Goal: Task Accomplishment & Management: Use online tool/utility

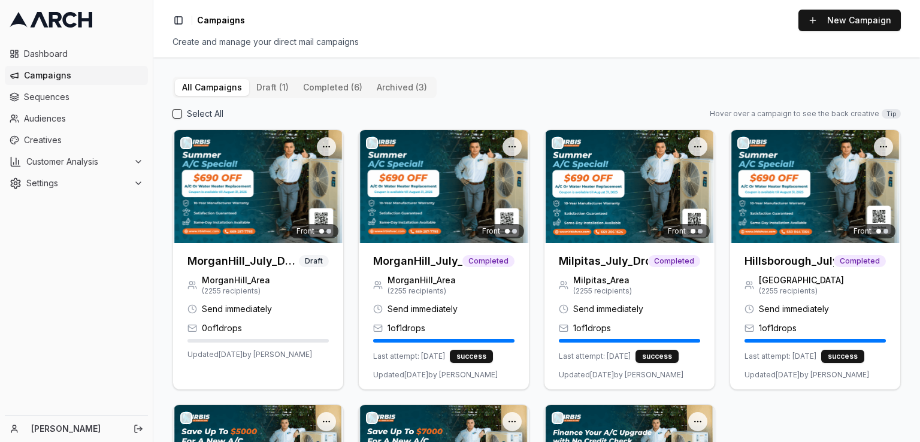
click at [324, 92] on button "completed (6)" at bounding box center [333, 87] width 74 height 17
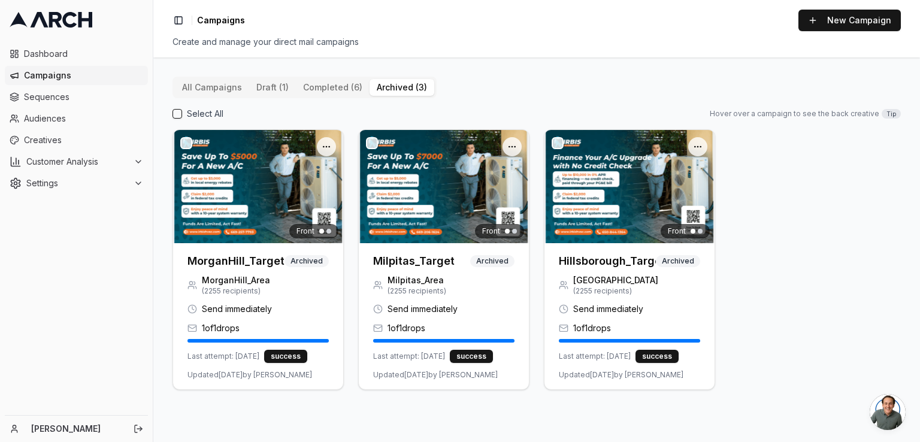
click at [394, 89] on button "archived (3)" at bounding box center [402, 87] width 65 height 17
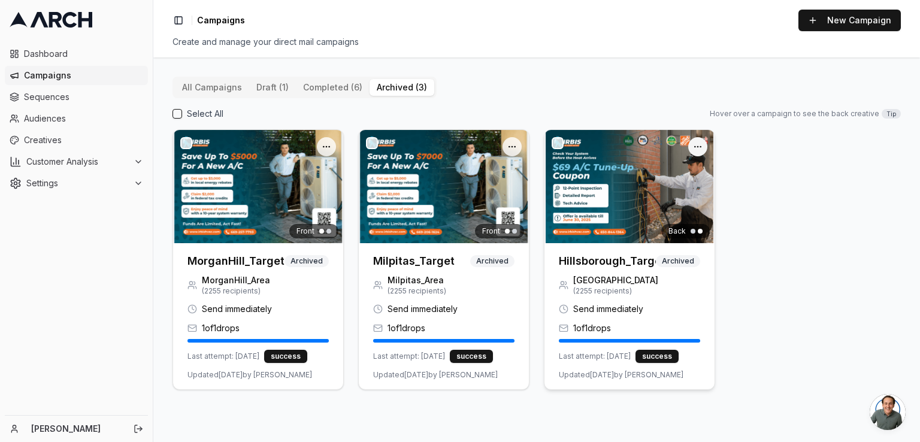
click at [700, 146] on html "Dashboard Campaigns Sequences Audiences Creatives Customer Analysis Settings [P…" at bounding box center [460, 221] width 920 height 442
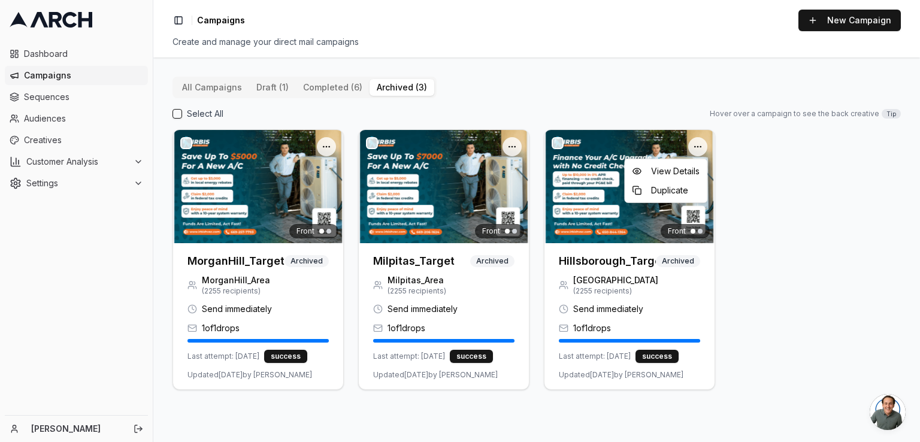
click at [839, 227] on html "Dashboard Campaigns Sequences Audiences Creatives Customer Analysis Settings [P…" at bounding box center [460, 221] width 920 height 442
click at [323, 77] on div "All Campaigns draft (1) completed (6) archived (3)" at bounding box center [305, 88] width 264 height 22
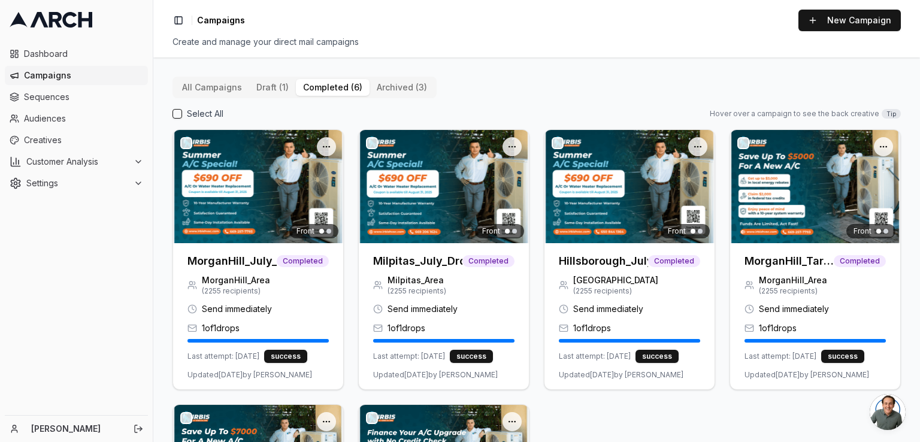
click at [316, 89] on button "completed (6)" at bounding box center [333, 87] width 74 height 17
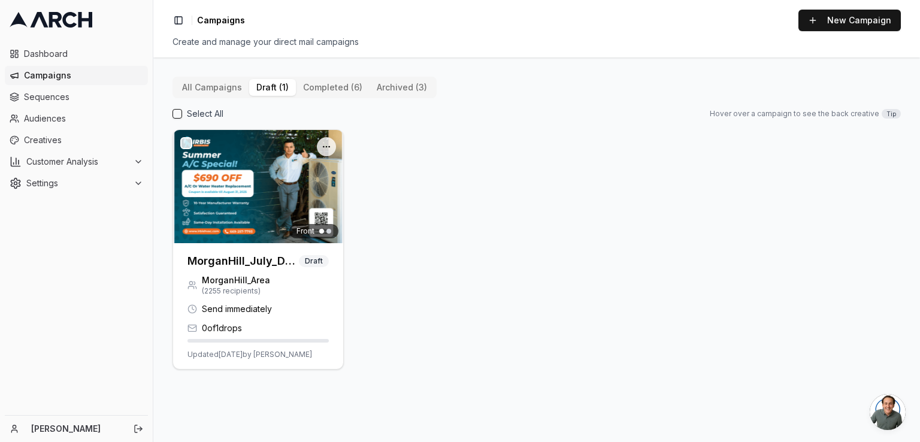
click at [273, 85] on button "draft (1)" at bounding box center [272, 87] width 47 height 17
click at [338, 75] on div "All Campaigns draft (1) completed (6) archived (3) Select All Hover over a camp…" at bounding box center [536, 250] width 767 height 385
click at [328, 87] on button "completed (6)" at bounding box center [333, 87] width 74 height 17
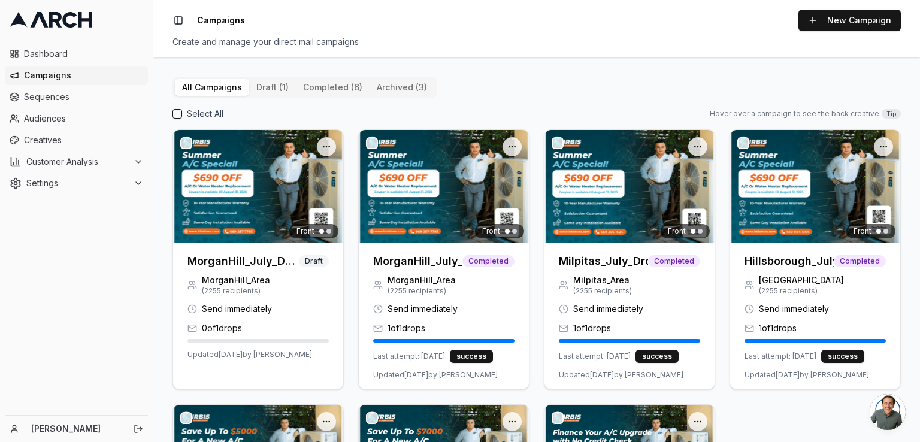
click at [216, 82] on button "All Campaigns" at bounding box center [212, 87] width 74 height 17
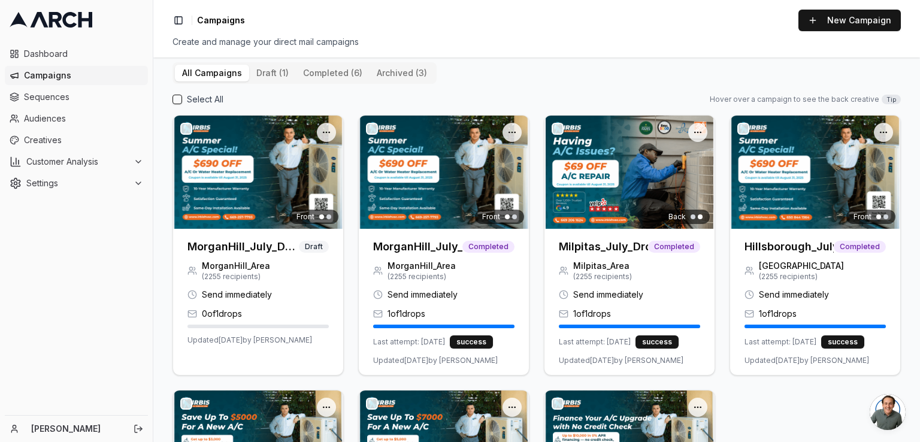
scroll to position [13, 0]
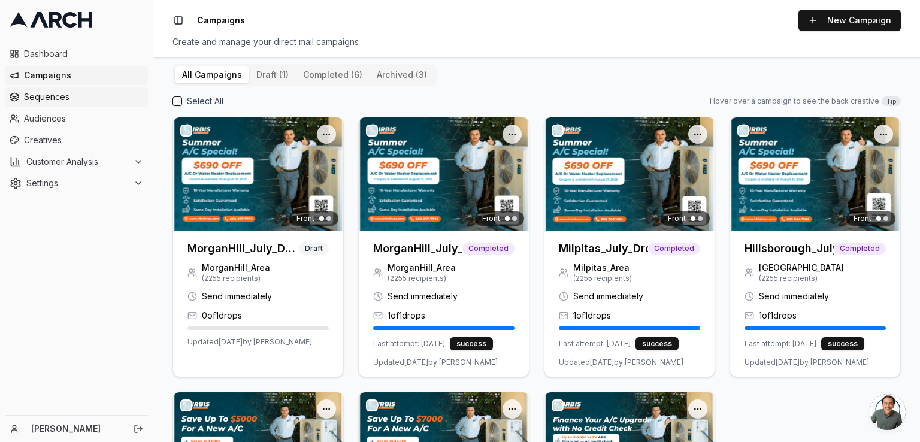
click at [51, 101] on span "Sequences" at bounding box center [83, 97] width 119 height 12
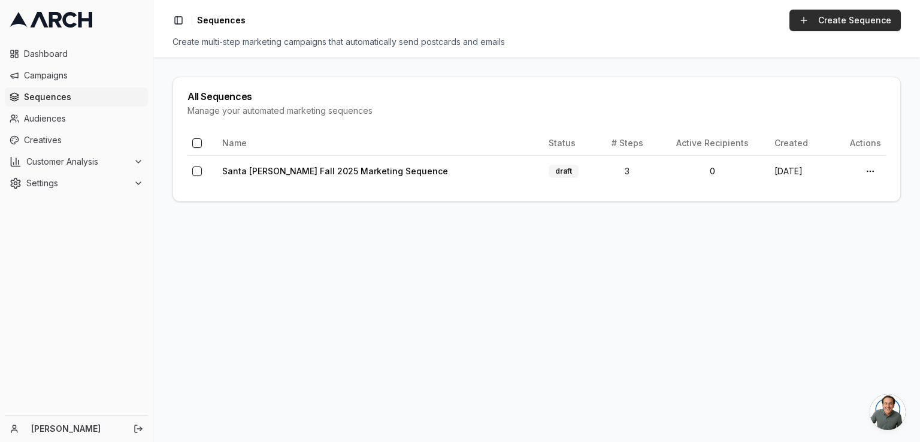
click at [830, 24] on link "Create Sequence" at bounding box center [844, 21] width 111 height 22
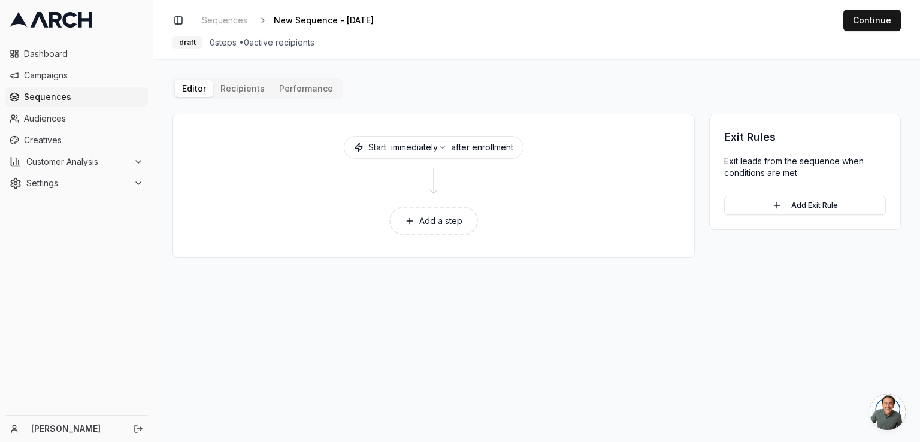
click at [428, 222] on button "Add a step" at bounding box center [433, 221] width 89 height 29
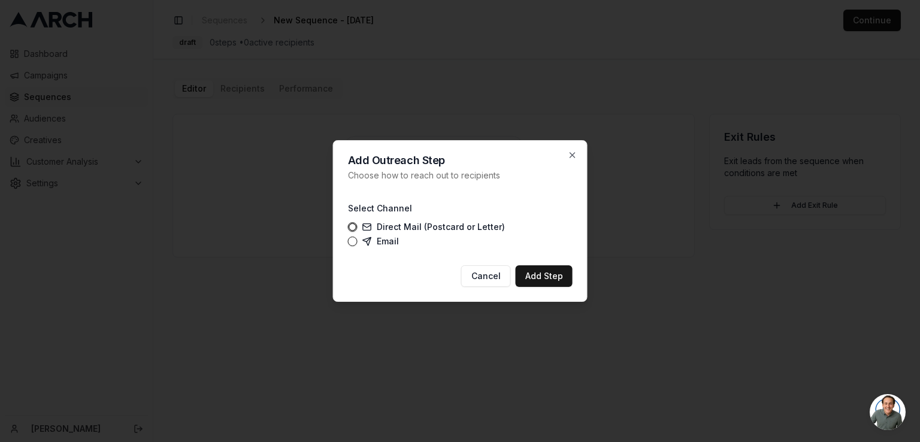
click at [428, 222] on div "Select Channel Direct Mail (Postcard or Letter) Email" at bounding box center [460, 224] width 225 height 46
click at [356, 227] on icon "button" at bounding box center [353, 227] width 8 height 8
click at [353, 230] on circle "button" at bounding box center [352, 226] width 7 height 7
click at [352, 225] on icon "button" at bounding box center [353, 227] width 8 height 8
click at [559, 276] on button "Add Step" at bounding box center [544, 276] width 57 height 22
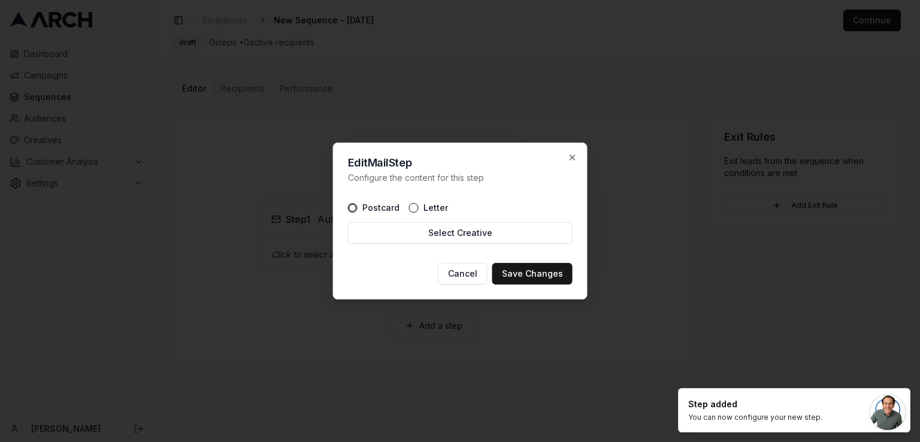
click at [410, 203] on button "Letter" at bounding box center [414, 208] width 10 height 10
click at [355, 211] on div "Postcard" at bounding box center [374, 208] width 52 height 10
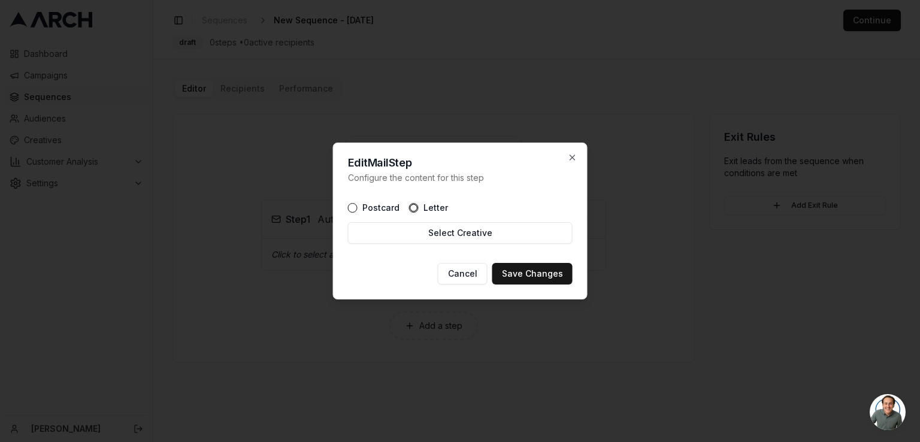
click at [349, 207] on button "Postcard" at bounding box center [353, 208] width 10 height 10
click at [447, 235] on button "Select Creative" at bounding box center [460, 233] width 225 height 22
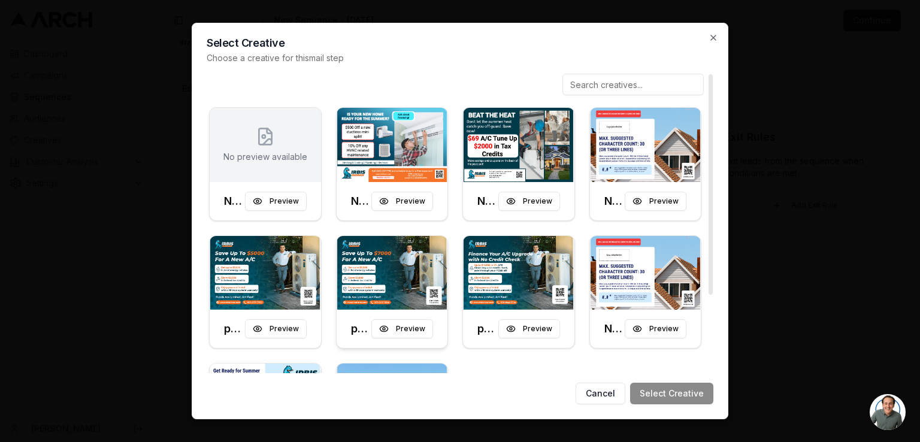
click at [407, 307] on img at bounding box center [392, 273] width 111 height 74
click at [712, 34] on icon "button" at bounding box center [714, 38] width 10 height 10
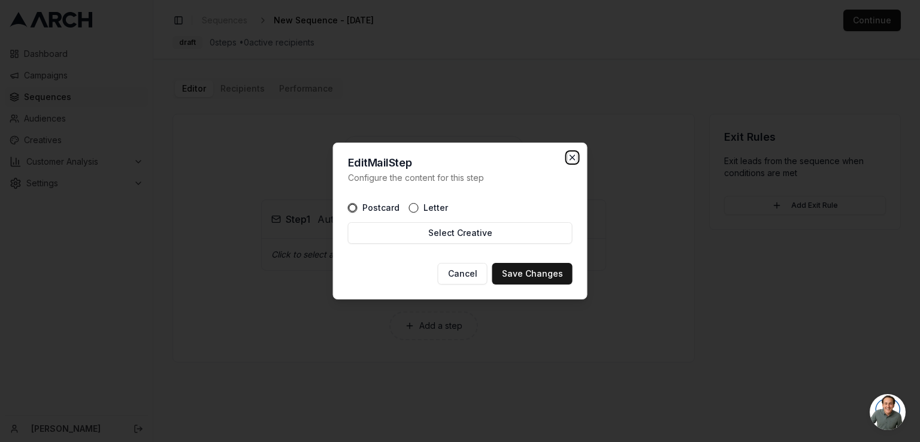
click at [571, 154] on icon "button" at bounding box center [573, 158] width 10 height 10
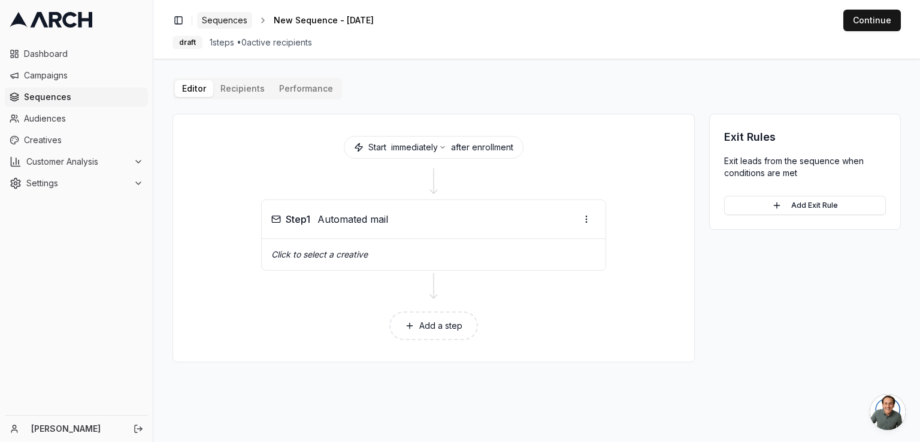
click at [228, 15] on span "Sequences" at bounding box center [225, 20] width 46 height 12
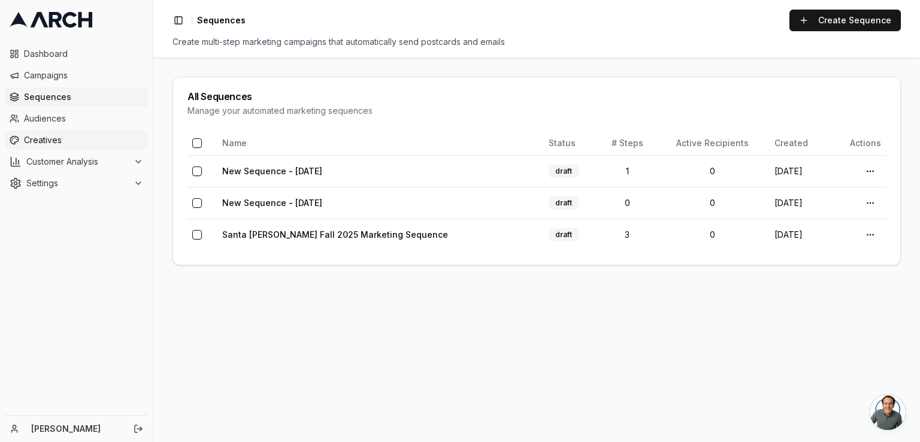
click at [47, 140] on span "Creatives" at bounding box center [83, 140] width 119 height 12
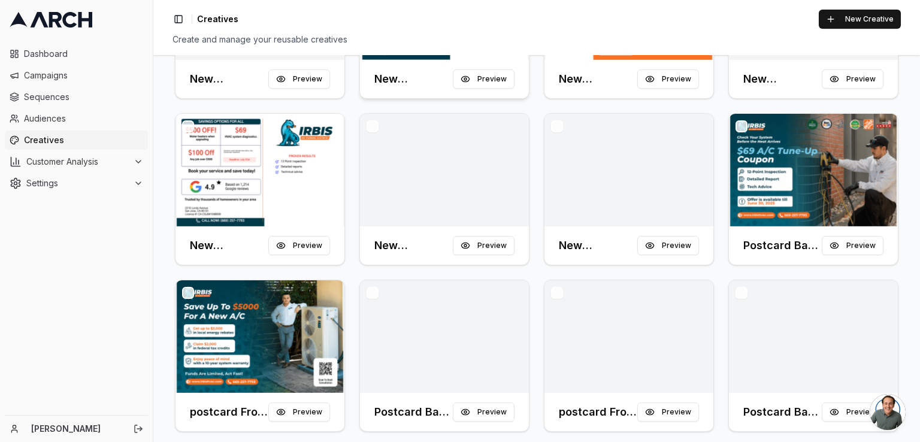
scroll to position [237, 0]
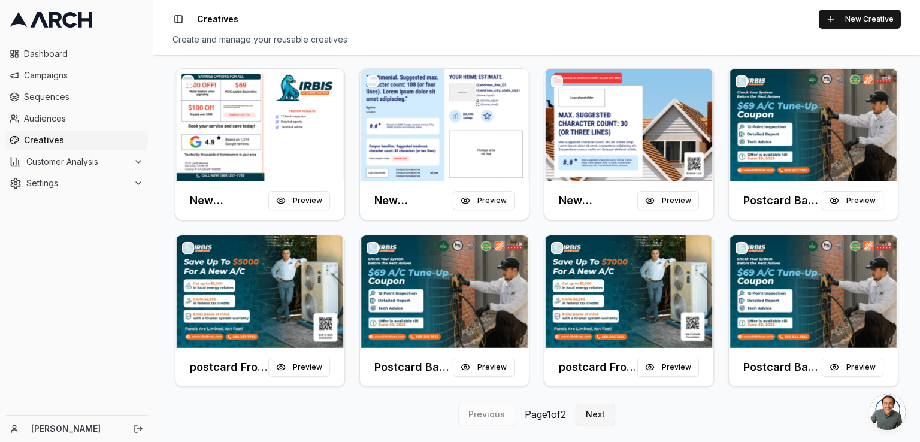
click at [595, 421] on button "Next" at bounding box center [596, 415] width 40 height 22
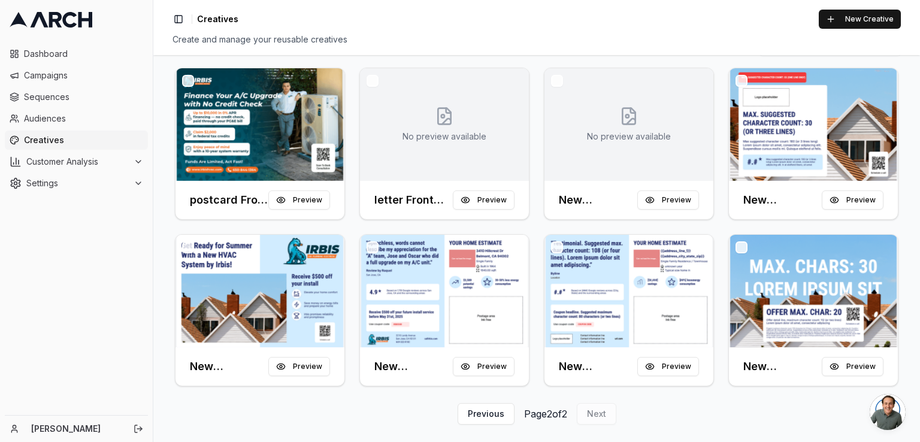
click at [742, 252] on button "button" at bounding box center [742, 247] width 12 height 12
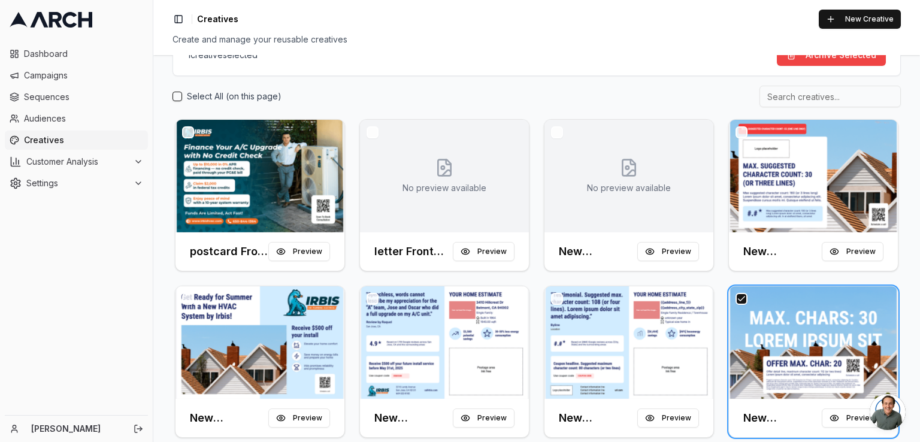
scroll to position [122, 0]
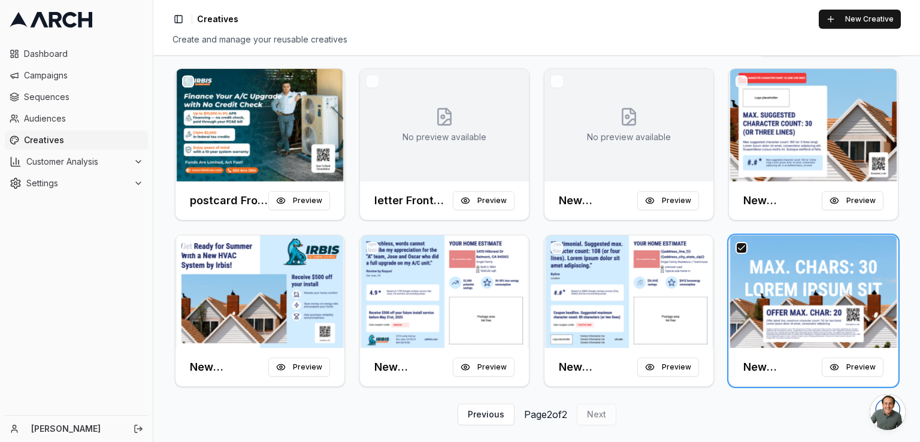
click at [555, 244] on button "button" at bounding box center [557, 248] width 12 height 12
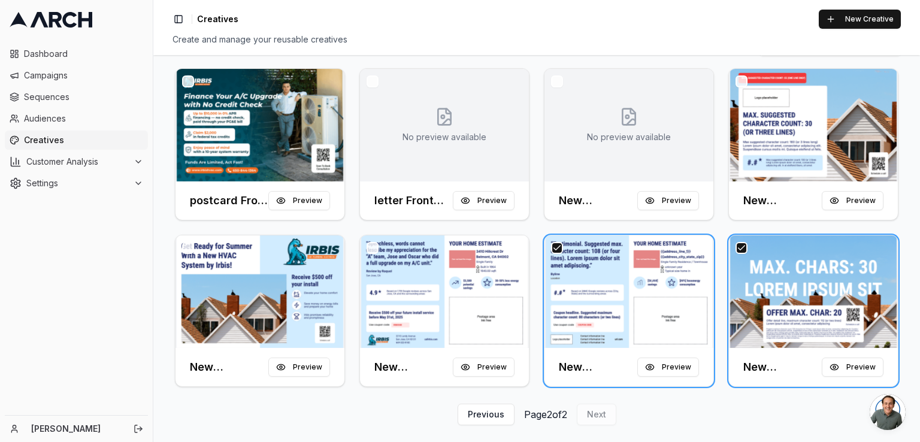
click at [375, 245] on button "button" at bounding box center [373, 248] width 12 height 12
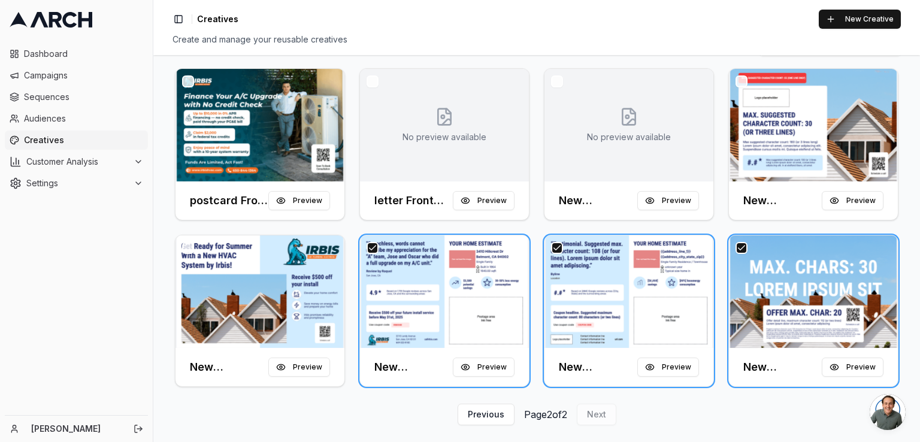
click at [192, 244] on button "button" at bounding box center [188, 248] width 12 height 12
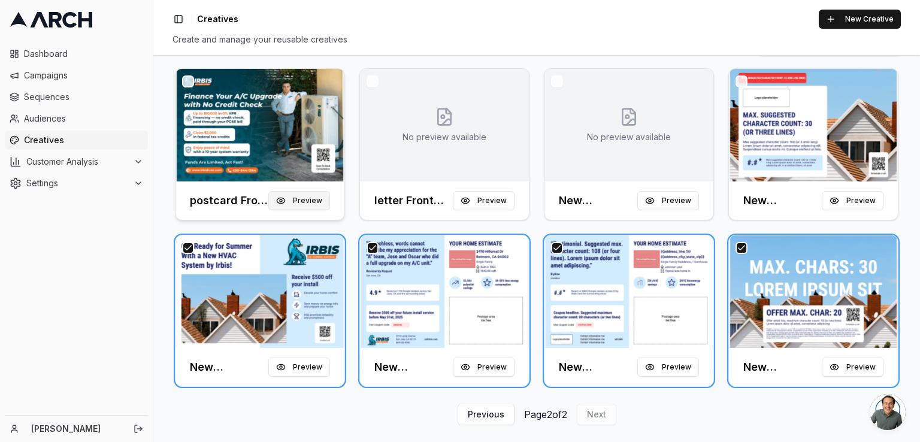
click at [308, 191] on button "Preview" at bounding box center [299, 200] width 62 height 19
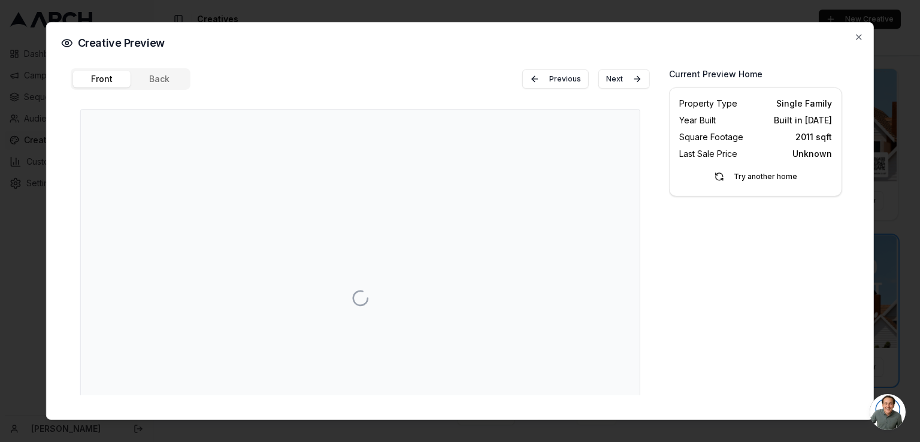
click at [864, 36] on div "Creative Preview Front Back Previous Next Current Preview Home Property Type Si…" at bounding box center [460, 221] width 828 height 398
click at [858, 34] on icon "button" at bounding box center [859, 37] width 10 height 10
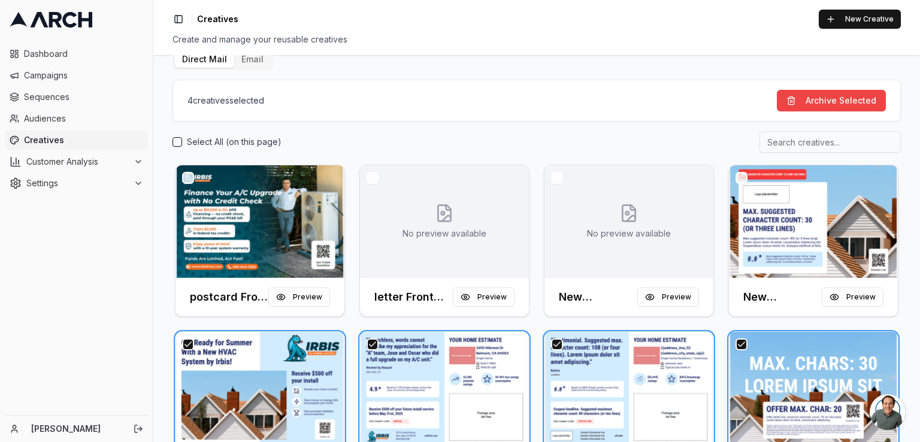
scroll to position [25, 0]
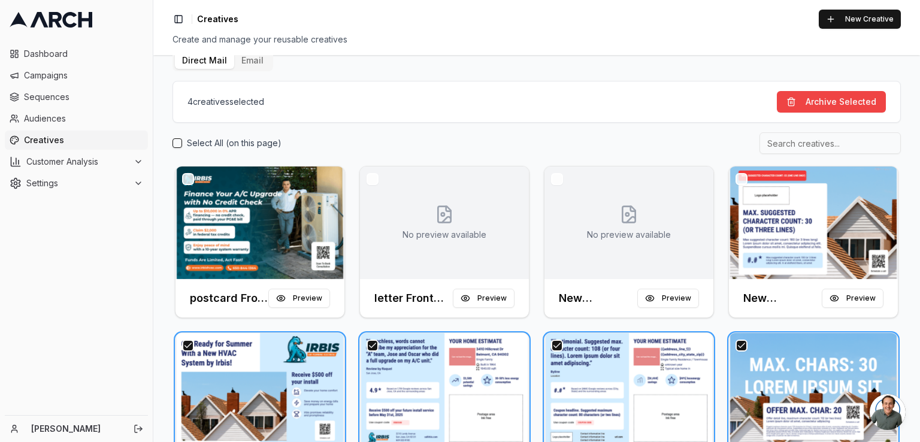
click at [743, 178] on button "button" at bounding box center [742, 179] width 12 height 12
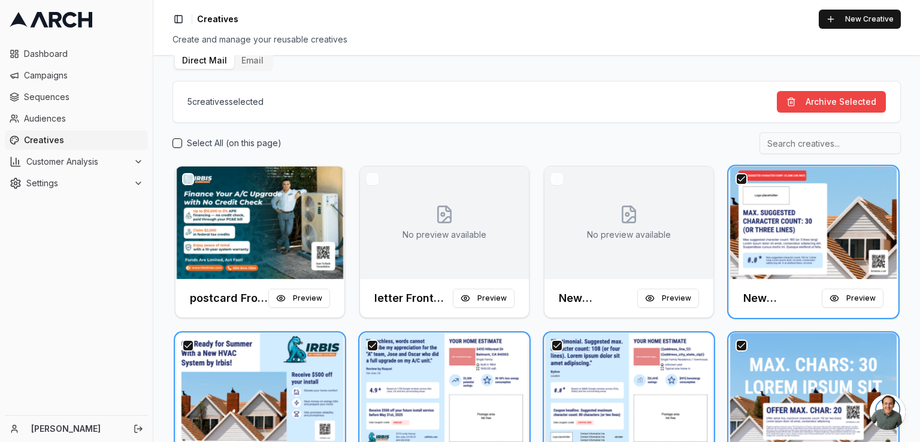
click at [558, 180] on button "button" at bounding box center [557, 179] width 12 height 12
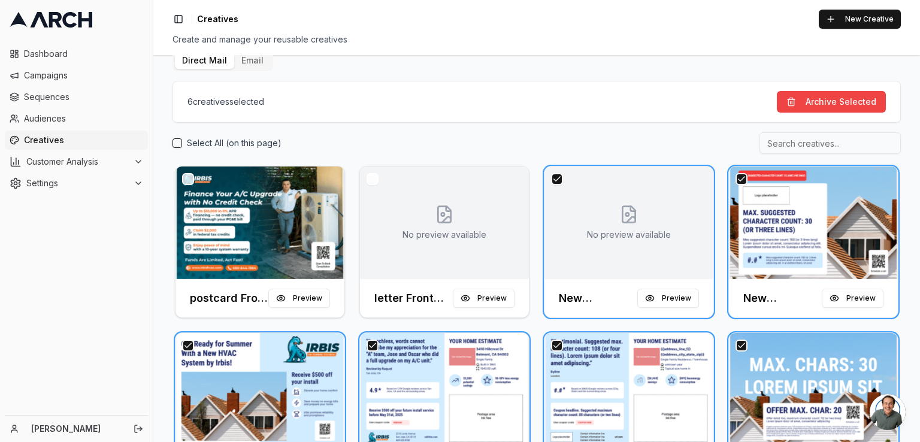
click at [372, 176] on button "button" at bounding box center [373, 179] width 12 height 12
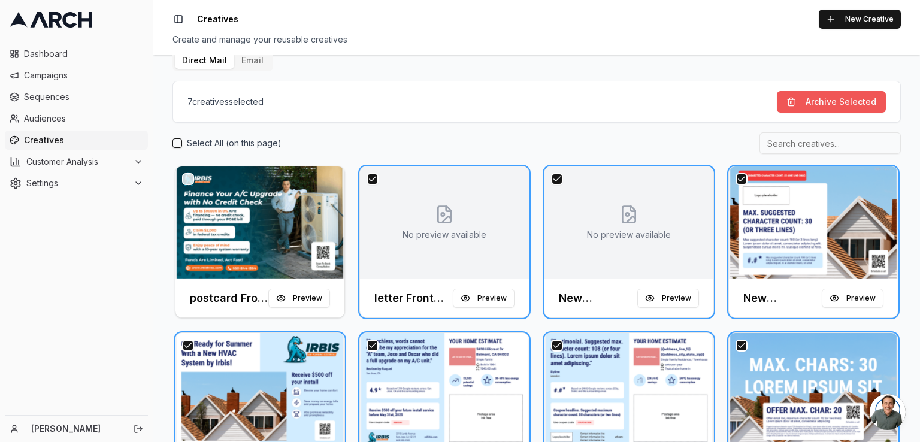
click at [836, 101] on button "Archive Selected" at bounding box center [831, 102] width 109 height 22
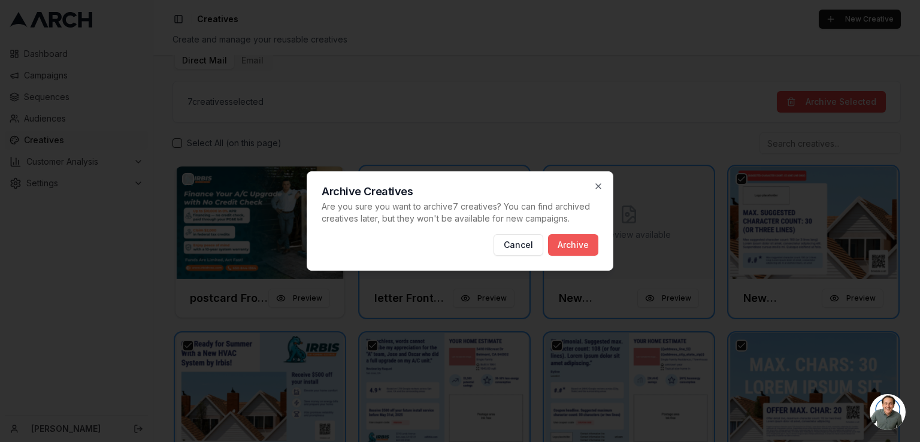
click at [561, 244] on button "Archive" at bounding box center [573, 245] width 50 height 22
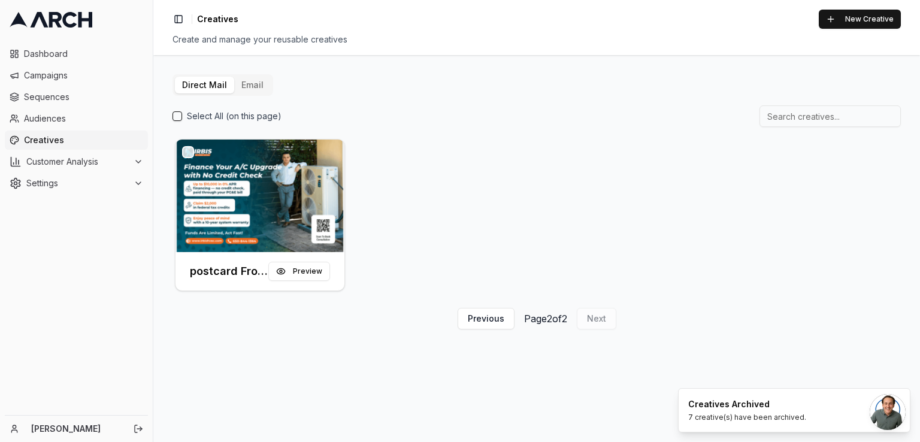
scroll to position [0, 0]
click at [488, 320] on button "Previous" at bounding box center [486, 319] width 57 height 22
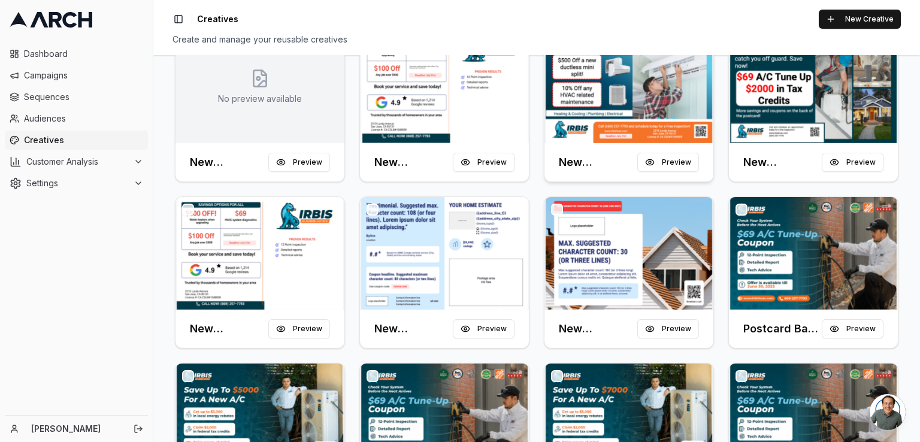
scroll to position [65, 0]
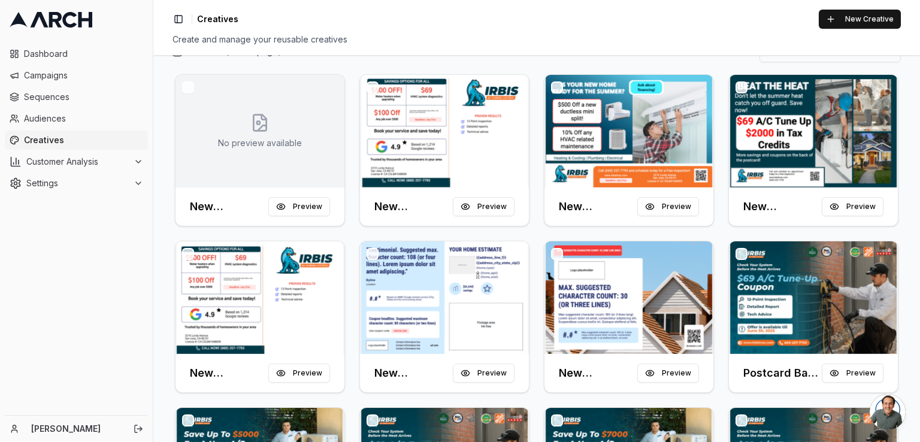
click at [555, 255] on button "button" at bounding box center [557, 254] width 12 height 12
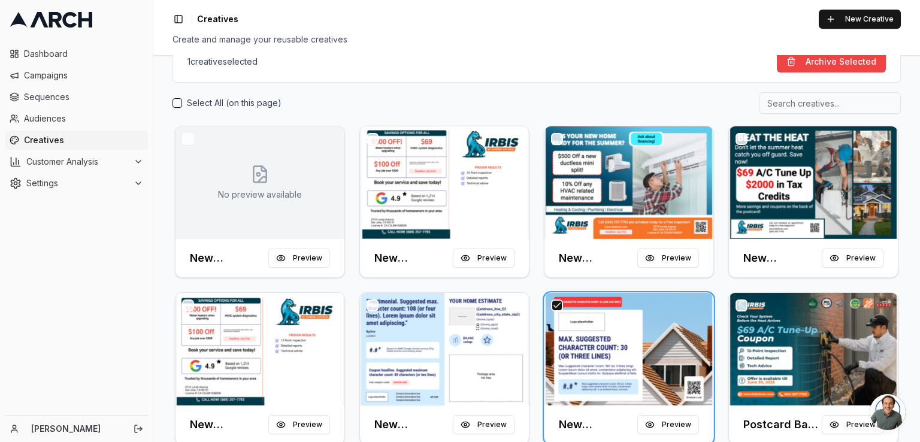
scroll to position [116, 0]
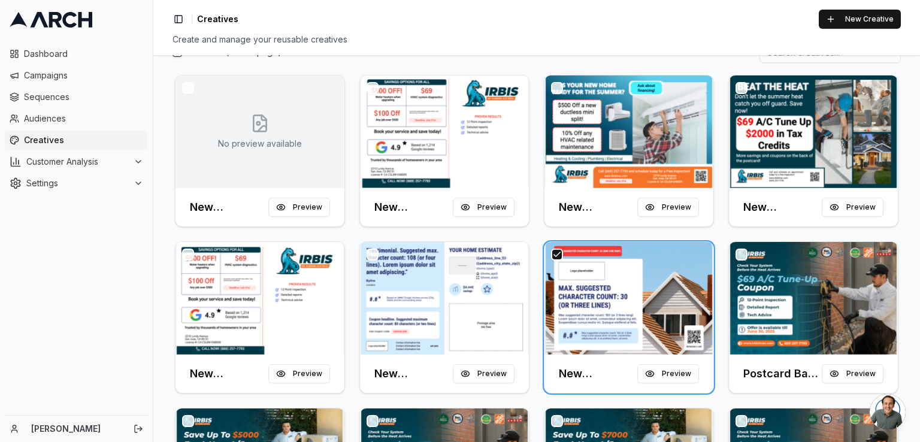
click at [373, 255] on button "button" at bounding box center [373, 255] width 12 height 12
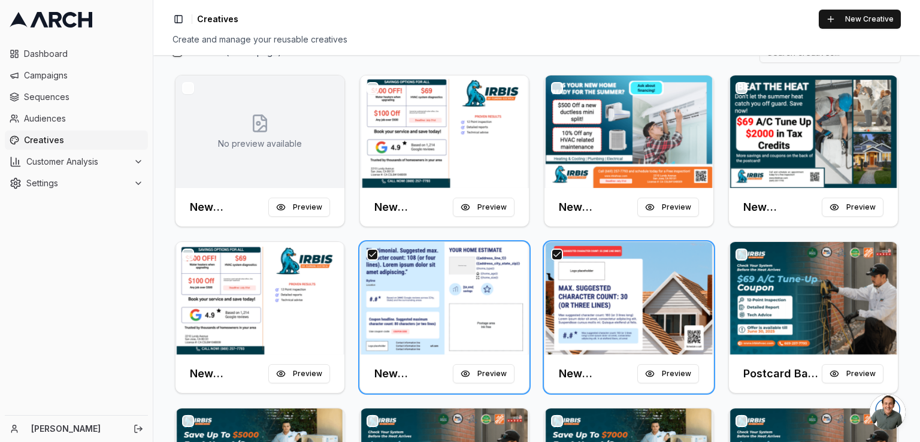
click at [186, 253] on button "button" at bounding box center [188, 255] width 12 height 12
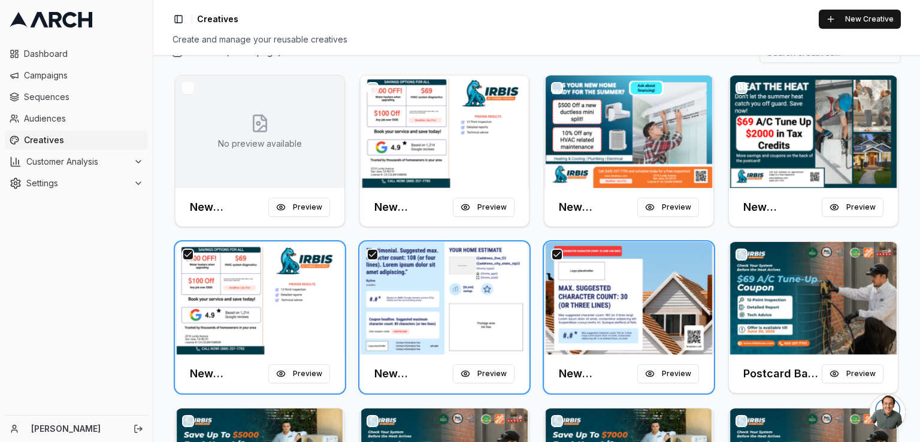
click at [739, 89] on button "button" at bounding box center [742, 88] width 12 height 12
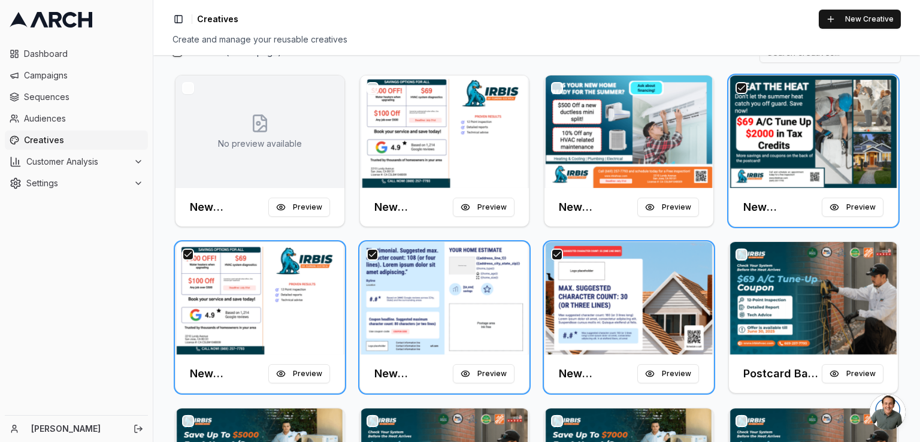
click at [551, 84] on button "button" at bounding box center [557, 88] width 12 height 12
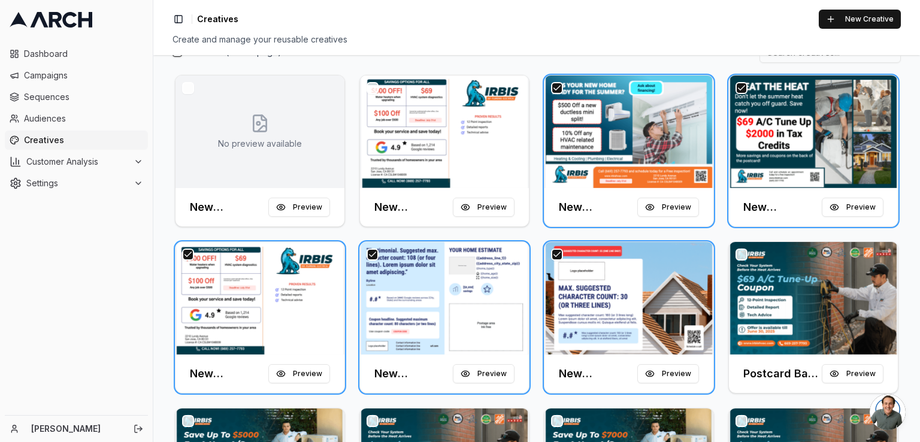
click at [370, 92] on button "button" at bounding box center [373, 88] width 12 height 12
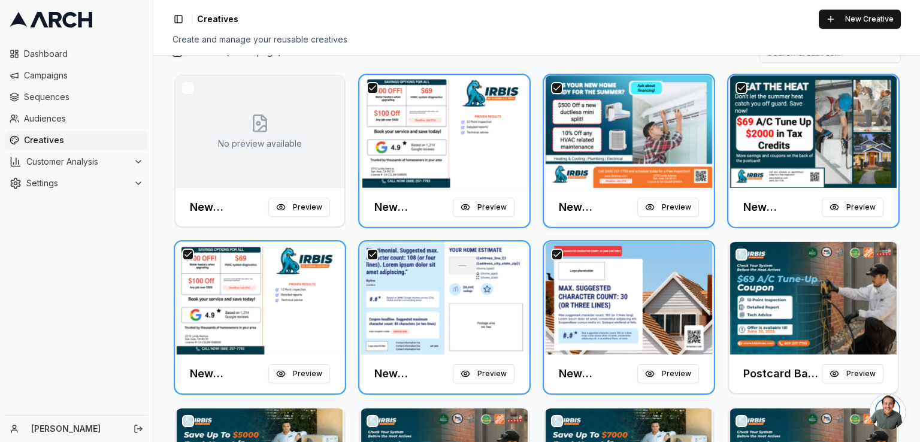
scroll to position [0, 0]
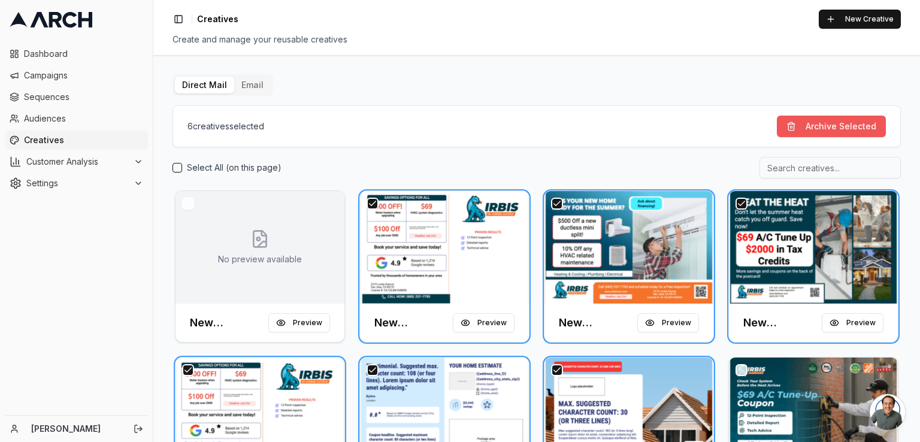
click at [819, 120] on button "Archive Selected" at bounding box center [831, 127] width 109 height 22
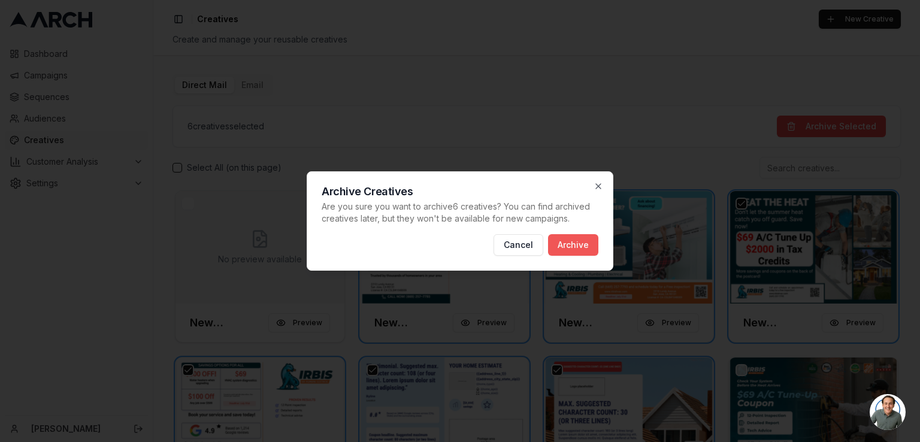
click at [554, 238] on button "Archive" at bounding box center [573, 245] width 50 height 22
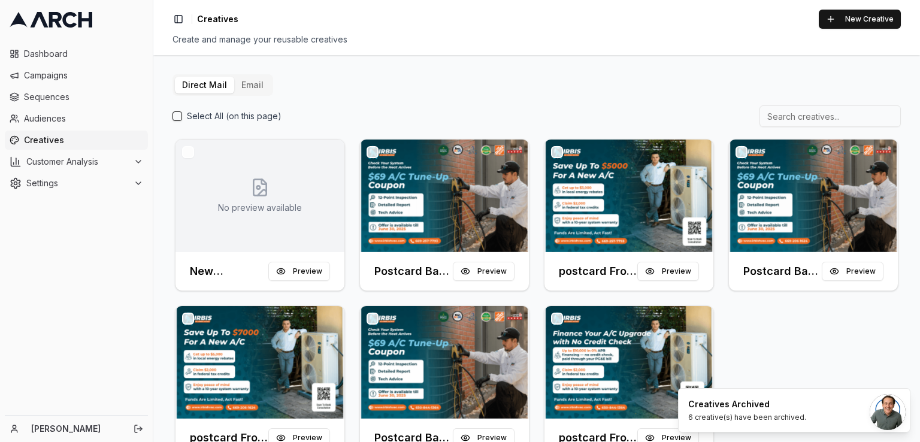
scroll to position [35, 0]
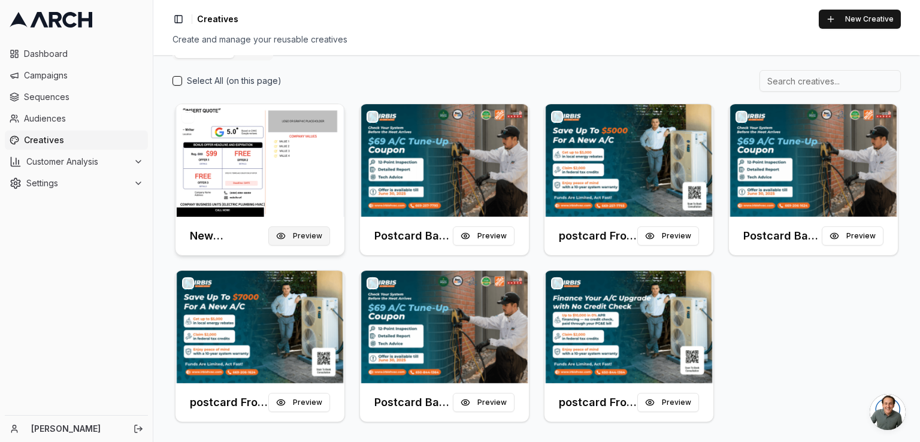
click at [289, 236] on button "Preview" at bounding box center [299, 235] width 62 height 19
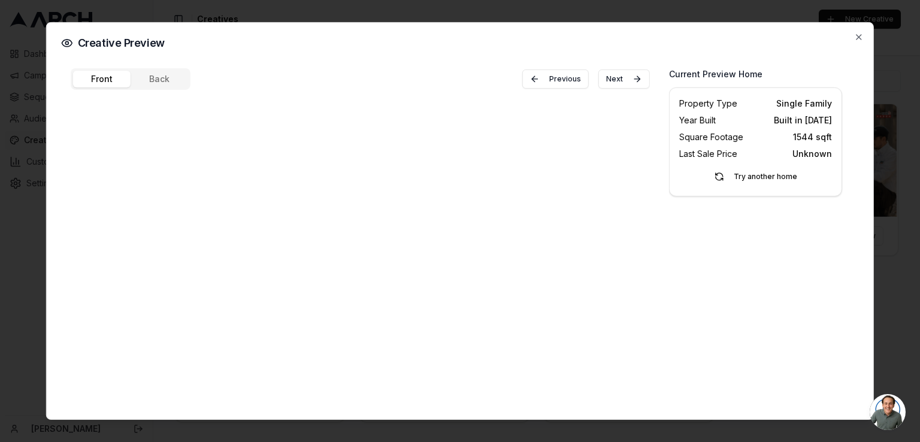
click at [167, 89] on div "Front Back Previous Next" at bounding box center [360, 231] width 579 height 327
click at [161, 83] on button "Back" at bounding box center [160, 79] width 58 height 17
click at [860, 35] on icon "button" at bounding box center [859, 37] width 5 height 5
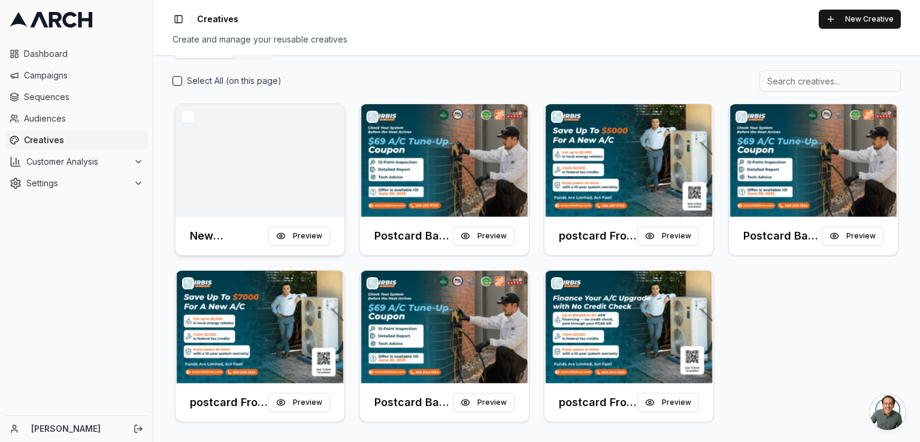
scroll to position [0, 0]
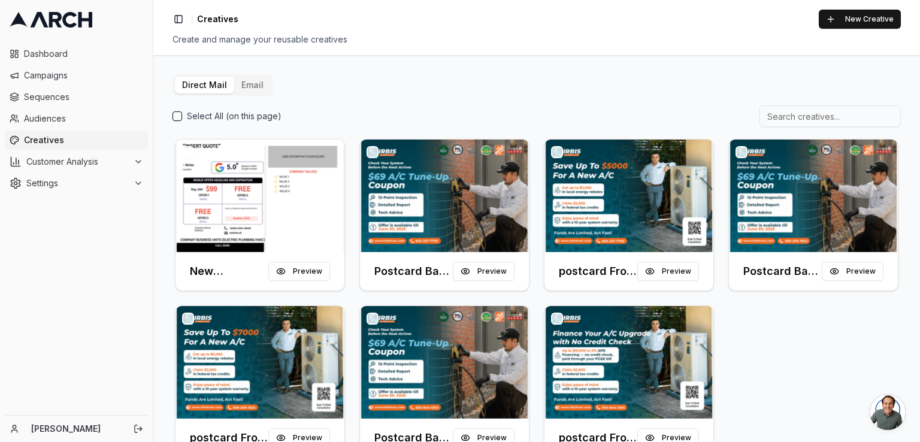
click at [184, 150] on button "button" at bounding box center [188, 152] width 12 height 12
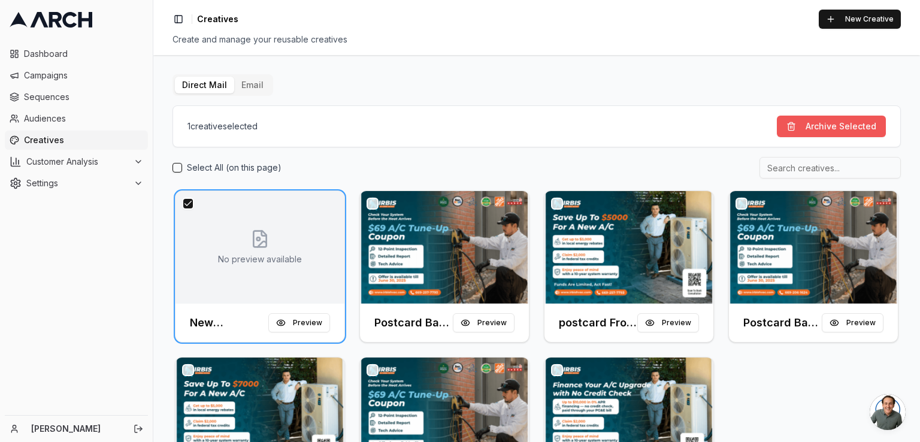
click at [806, 124] on button "Archive Selected" at bounding box center [831, 127] width 109 height 22
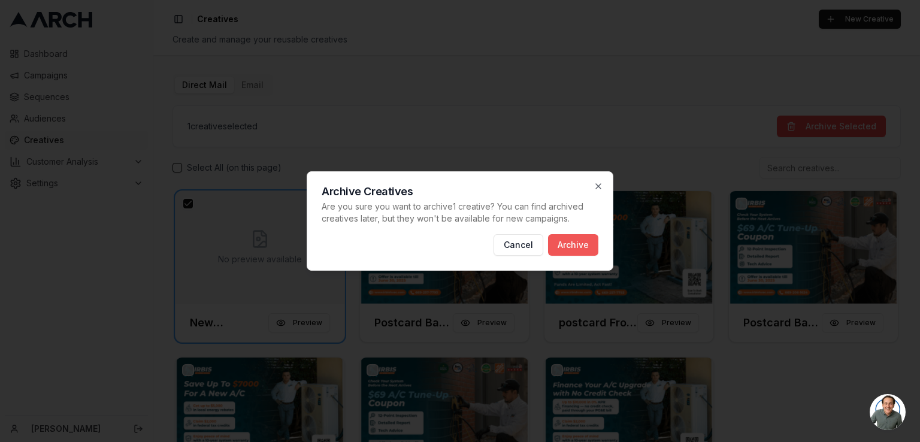
click at [568, 240] on button "Archive" at bounding box center [573, 245] width 50 height 22
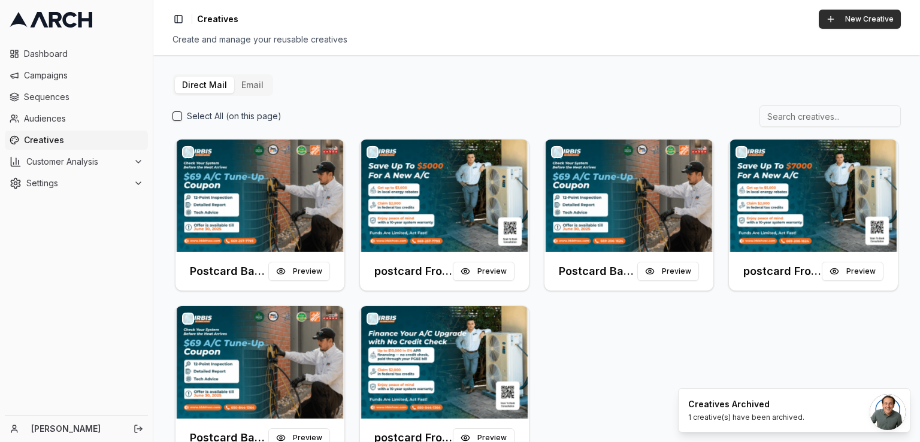
click at [837, 28] on button "New Creative" at bounding box center [860, 19] width 82 height 19
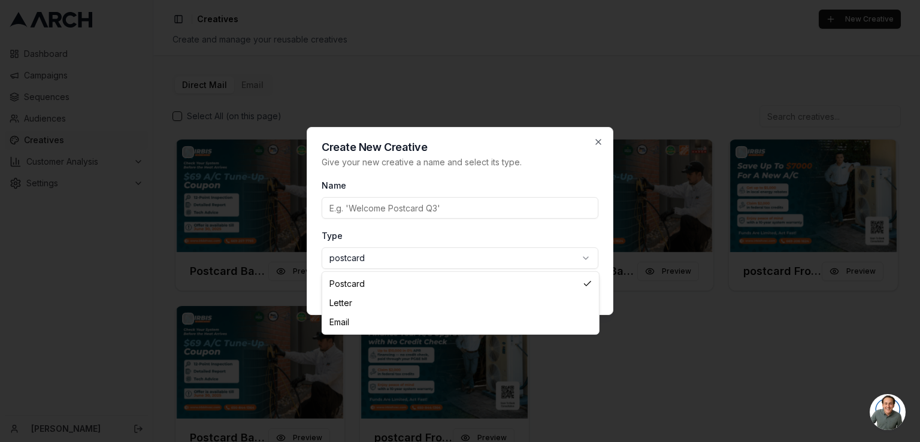
click at [577, 255] on body "Dashboard Campaigns Sequences Audiences Creatives Customer Analysis Settings Em…" at bounding box center [460, 221] width 920 height 442
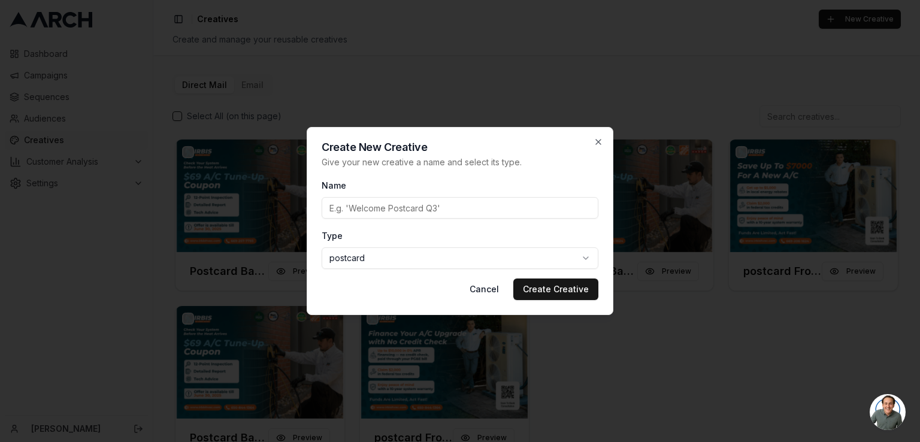
click at [407, 211] on input "Name" at bounding box center [460, 208] width 277 height 22
click at [595, 144] on icon "button" at bounding box center [599, 142] width 10 height 10
